Goal: Information Seeking & Learning: Learn about a topic

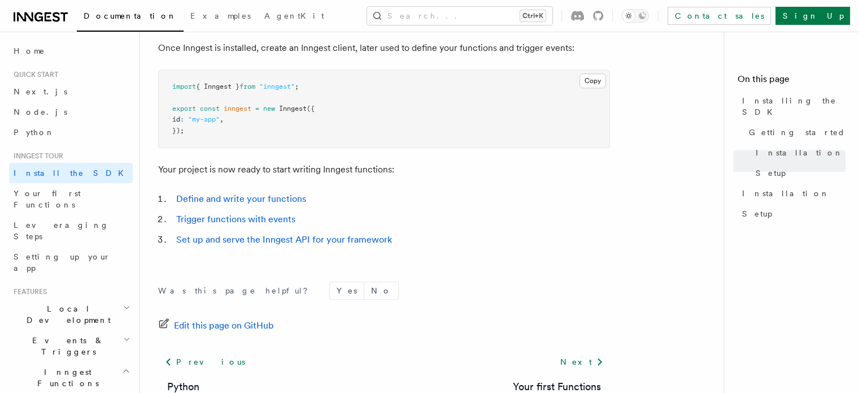
scroll to position [395, 0]
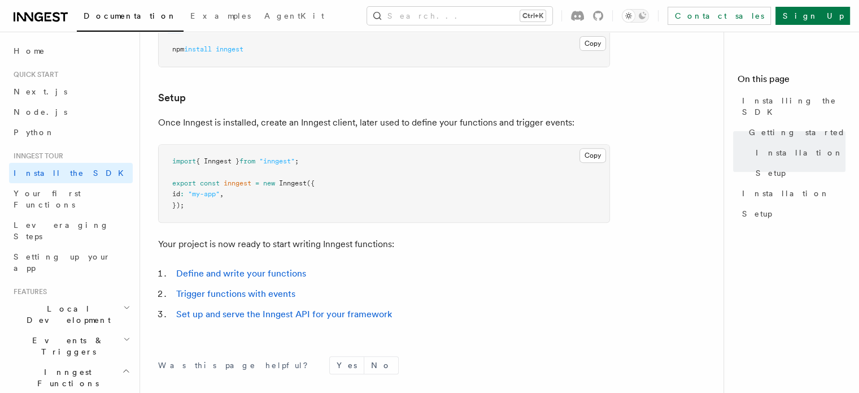
click at [86, 298] on h2 "Local Development" at bounding box center [71, 314] width 124 height 32
click at [81, 330] on h2 "Events & Triggers" at bounding box center [71, 346] width 124 height 32
click at [61, 362] on link "Overview" at bounding box center [76, 372] width 113 height 20
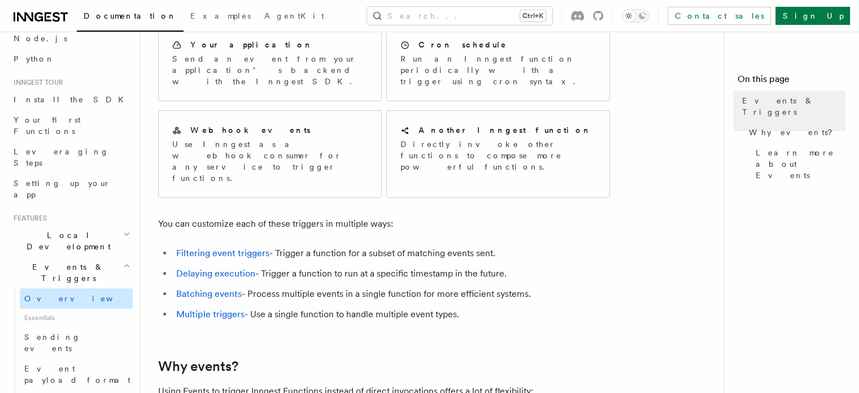
scroll to position [56, 0]
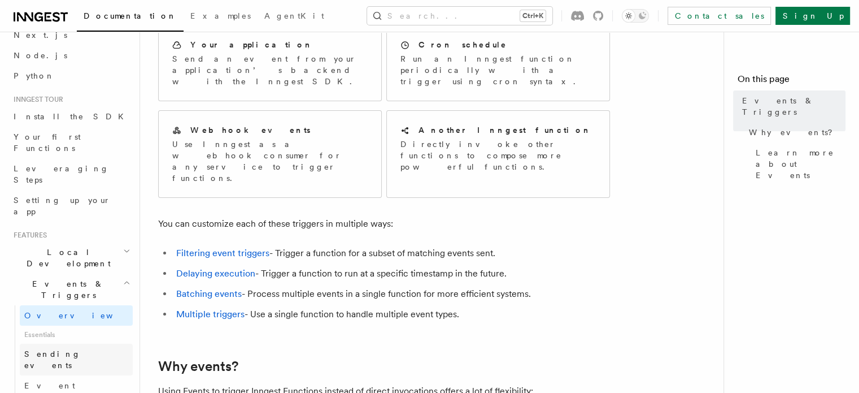
click at [75, 349] on span "Sending events" at bounding box center [52, 359] width 56 height 20
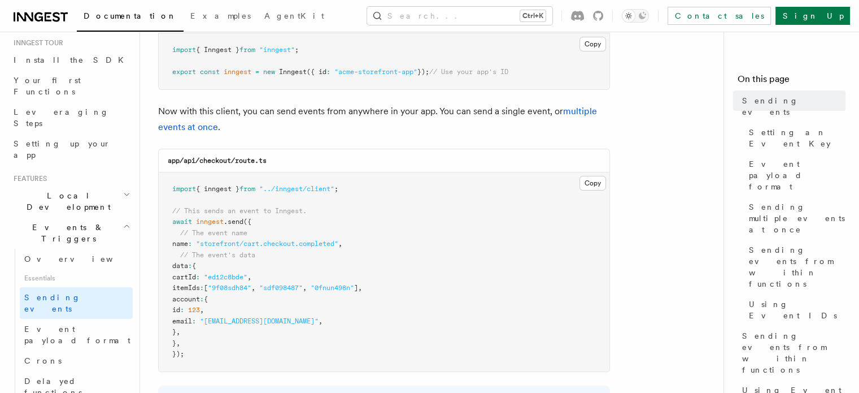
scroll to position [226, 0]
click at [54, 190] on span "Local Development" at bounding box center [66, 201] width 114 height 23
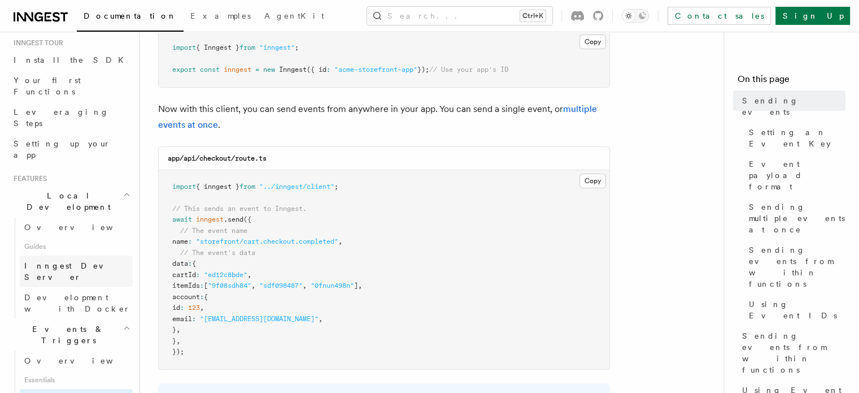
click at [61, 261] on span "Inngest Dev Server" at bounding box center [72, 271] width 97 height 20
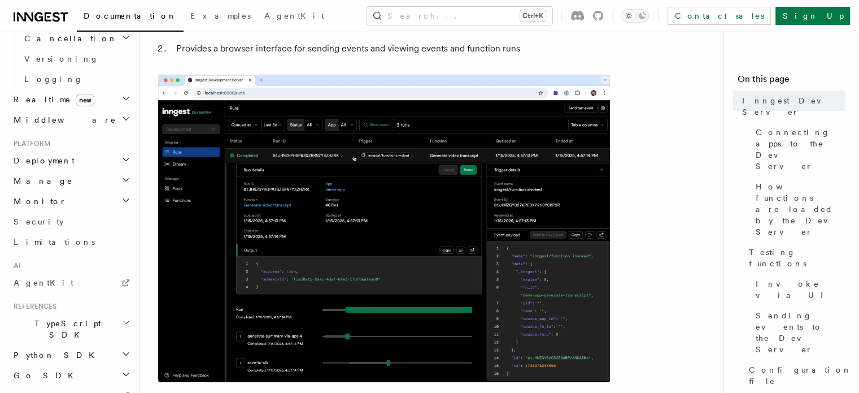
scroll to position [590, 0]
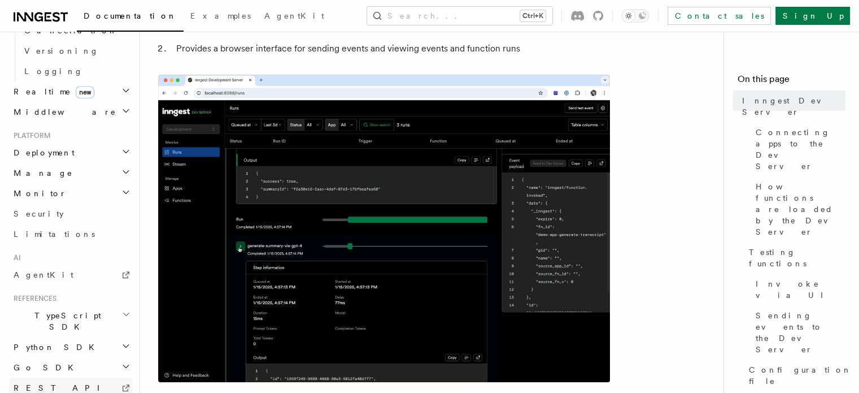
click at [41, 383] on span "REST API" at bounding box center [62, 387] width 96 height 9
